Goal: Task Accomplishment & Management: Use online tool/utility

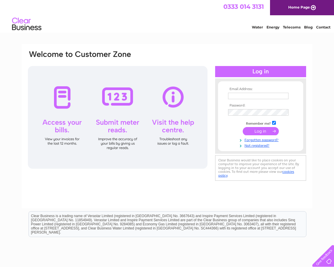
type input "[EMAIL_ADDRESS][DOMAIN_NAME][PERSON_NAME]"
click at [255, 132] on input "submit" at bounding box center [260, 131] width 36 height 8
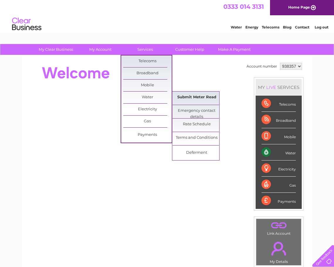
click at [183, 97] on link "Submit Meter Read" at bounding box center [196, 97] width 48 height 12
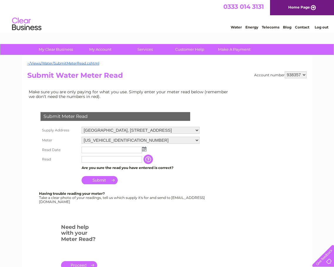
click at [96, 151] on input "text" at bounding box center [111, 150] width 60 height 6
click at [144, 149] on img at bounding box center [144, 149] width 4 height 5
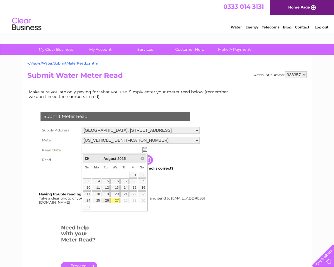
click at [108, 200] on link "26" at bounding box center [105, 201] width 8 height 6
type input "[DATE]"
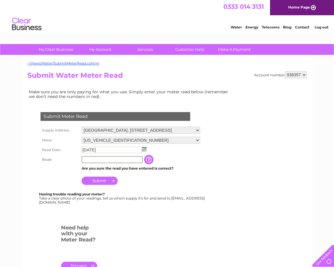
click at [104, 158] on input "text" at bounding box center [111, 159] width 61 height 7
type input "2220"
click at [95, 179] on input "Submit" at bounding box center [99, 180] width 36 height 8
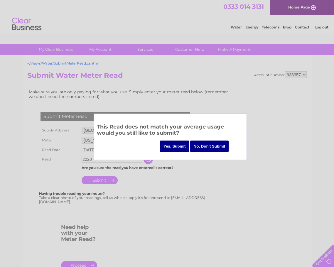
click at [170, 144] on input "Yes, Submit" at bounding box center [174, 145] width 29 height 11
